Goal: Task Accomplishment & Management: Use online tool/utility

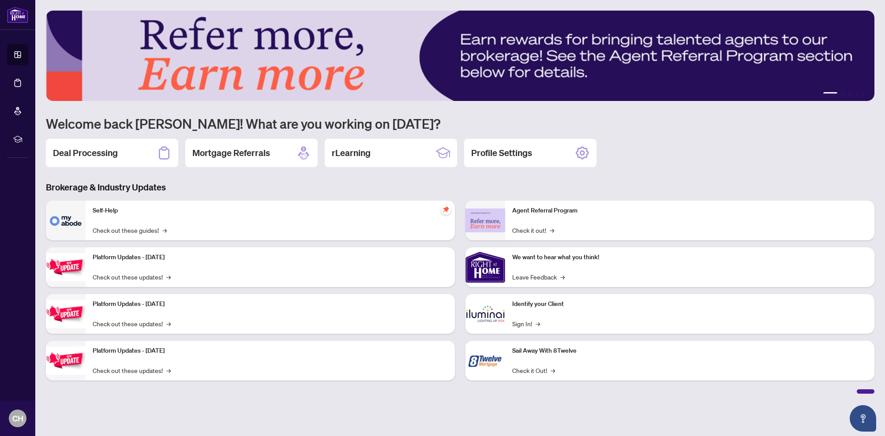
click at [133, 154] on div "Deal Processing" at bounding box center [112, 153] width 132 height 28
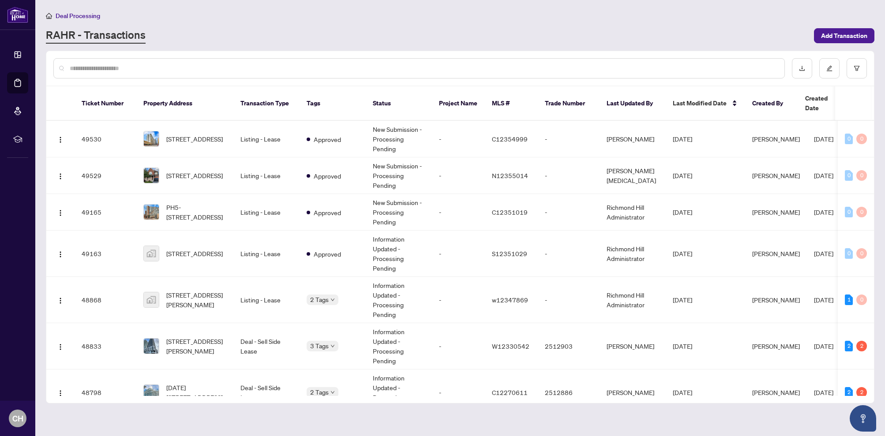
drag, startPoint x: 362, startPoint y: 57, endPoint x: 370, endPoint y: 64, distance: 10.4
click at [363, 58] on div at bounding box center [418, 68] width 731 height 20
click at [371, 65] on input "text" at bounding box center [423, 69] width 707 height 10
type input "****"
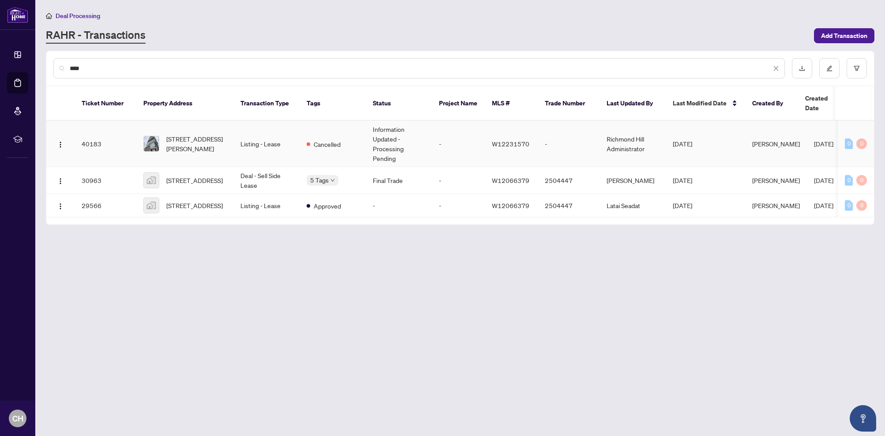
click at [227, 125] on td "[STREET_ADDRESS][PERSON_NAME]" at bounding box center [184, 144] width 97 height 46
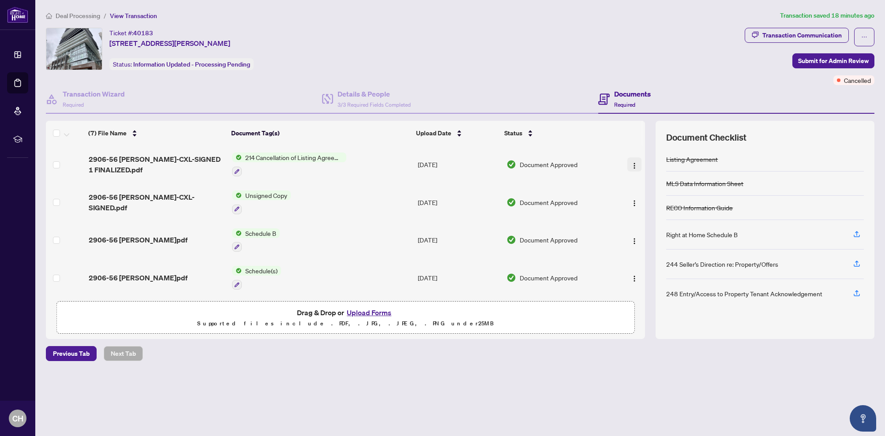
drag, startPoint x: 632, startPoint y: 163, endPoint x: 628, endPoint y: 158, distance: 5.9
click at [632, 163] on img "button" at bounding box center [634, 165] width 7 height 7
click at [640, 209] on span "Download" at bounding box center [674, 209] width 84 height 10
